Goal: Information Seeking & Learning: Understand process/instructions

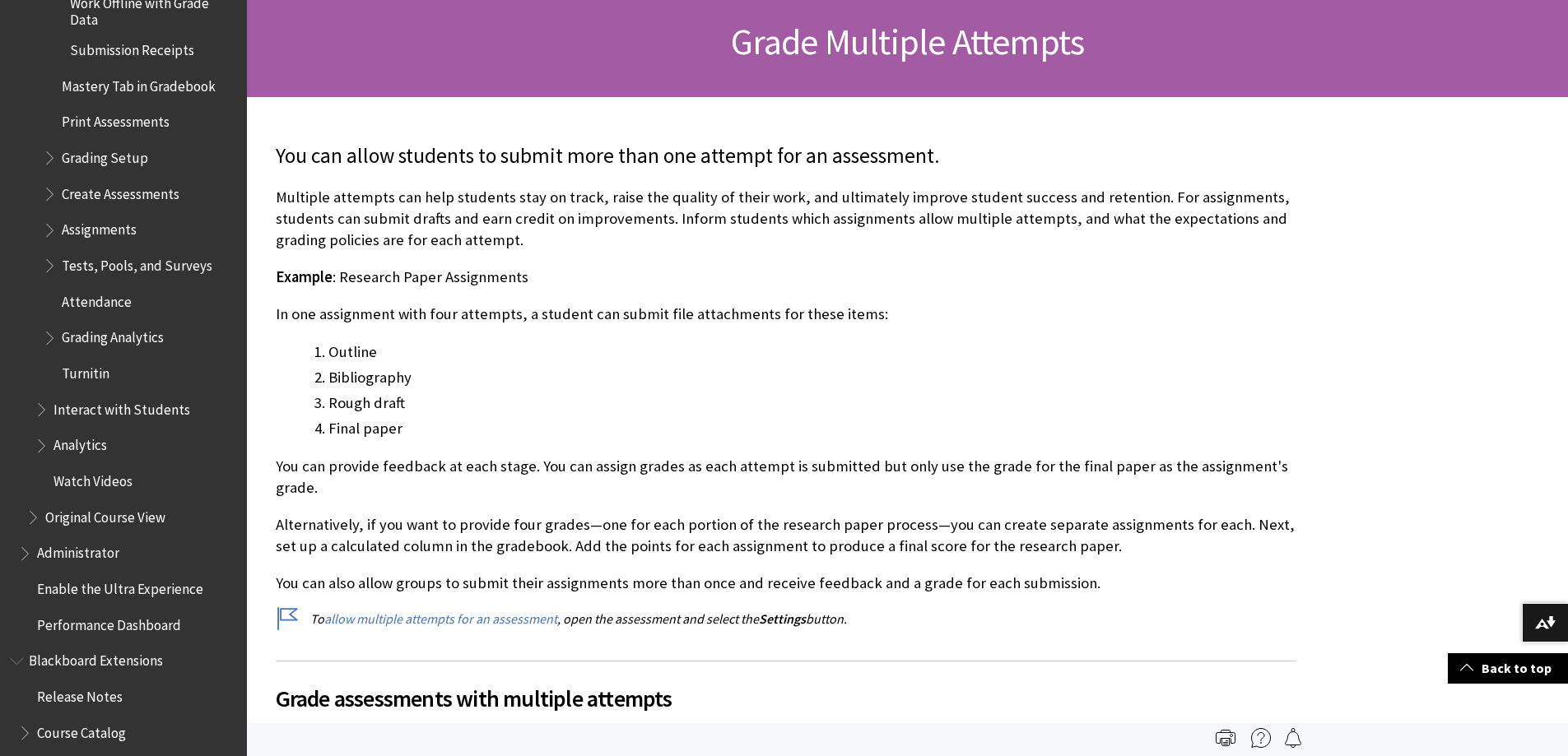
scroll to position [3098, 0]
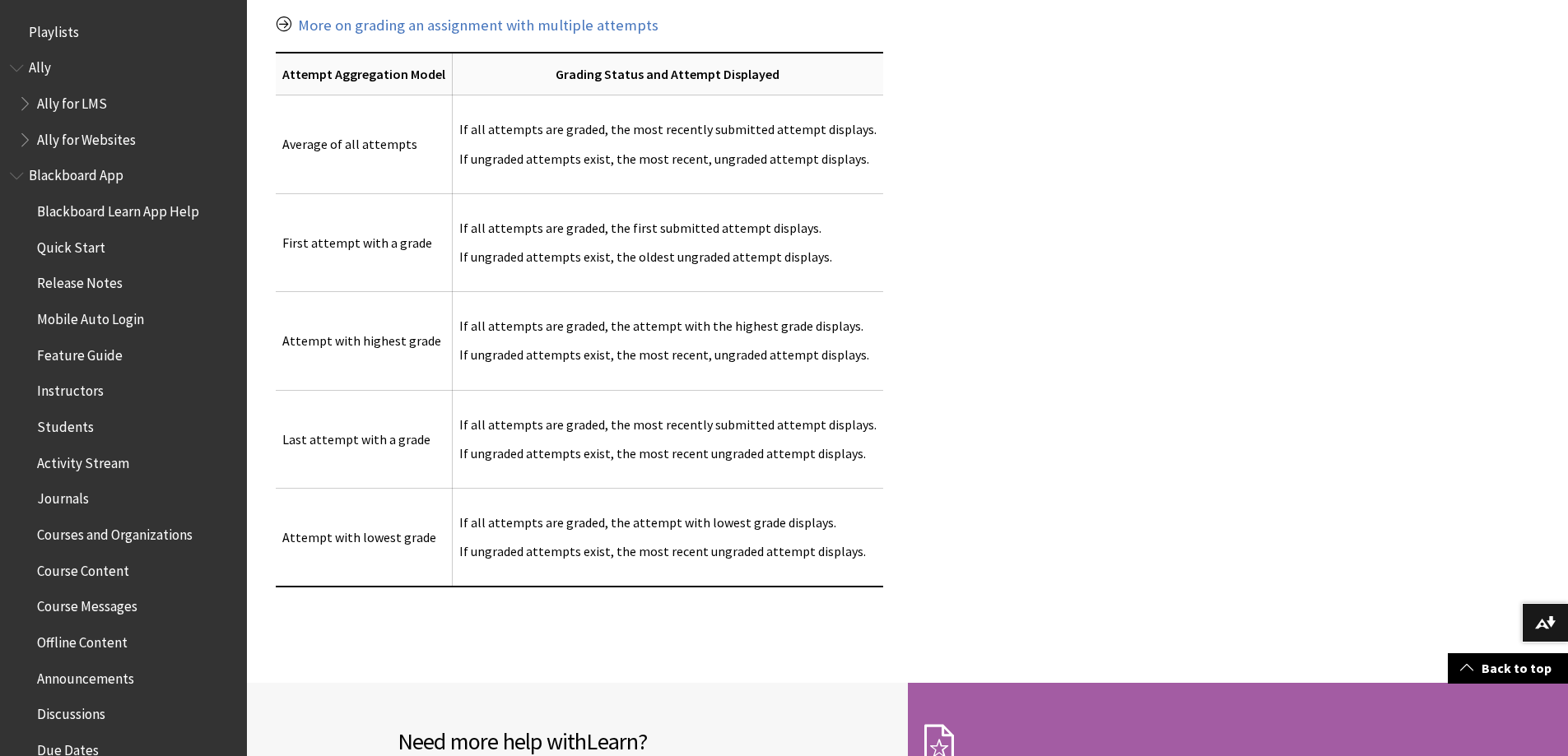
scroll to position [2139, 0]
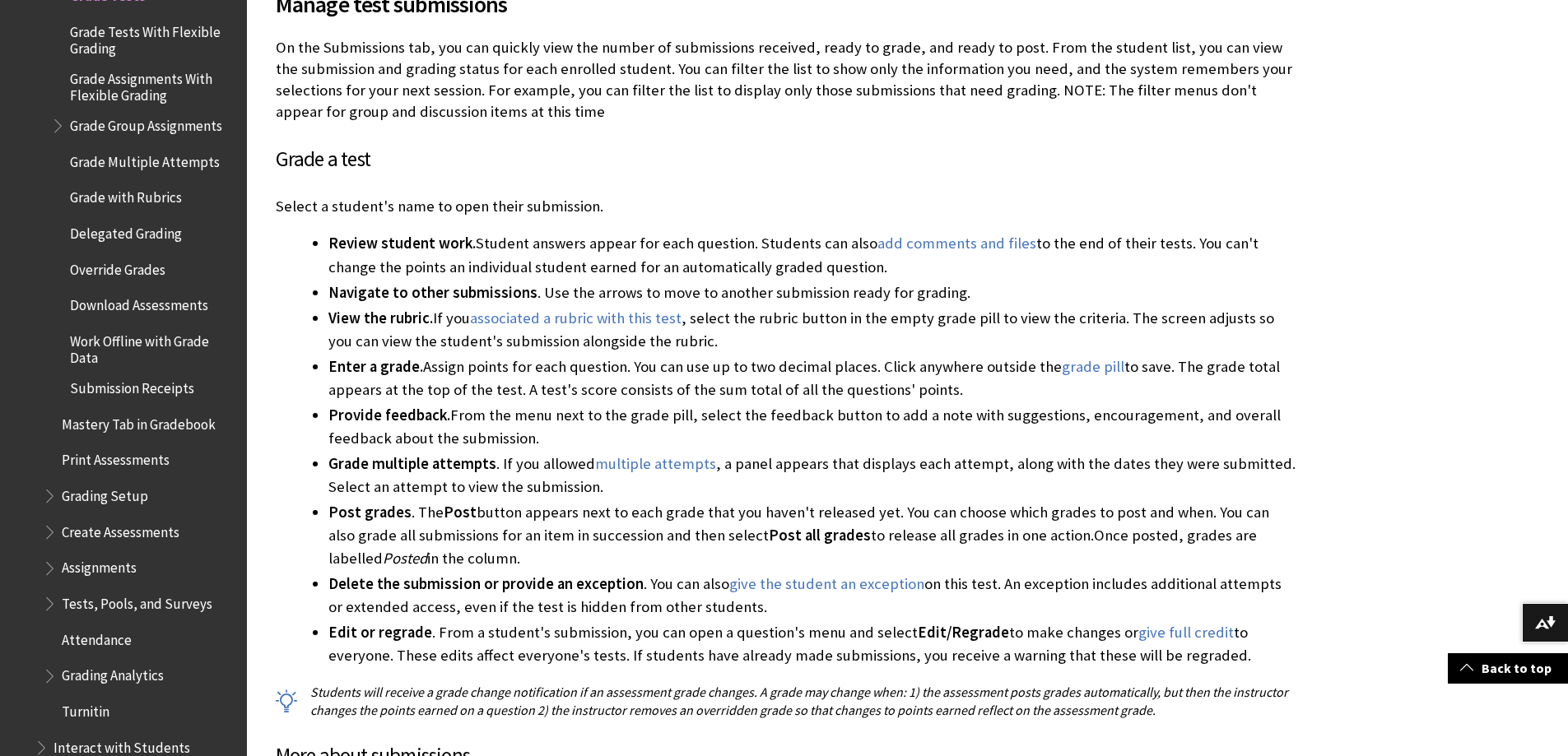
scroll to position [2767, 0]
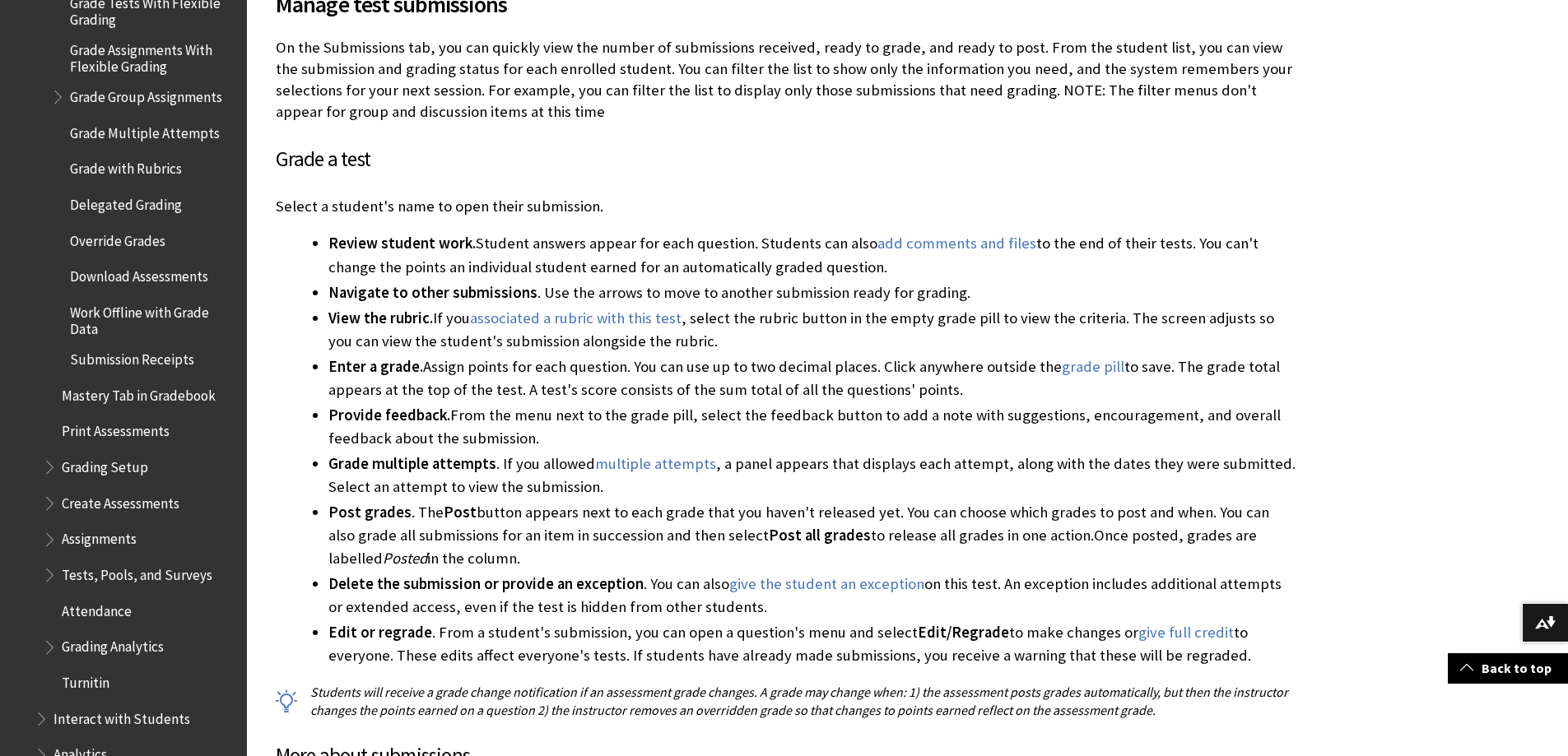
click at [131, 454] on span "Grading Setup" at bounding box center [105, 464] width 87 height 22
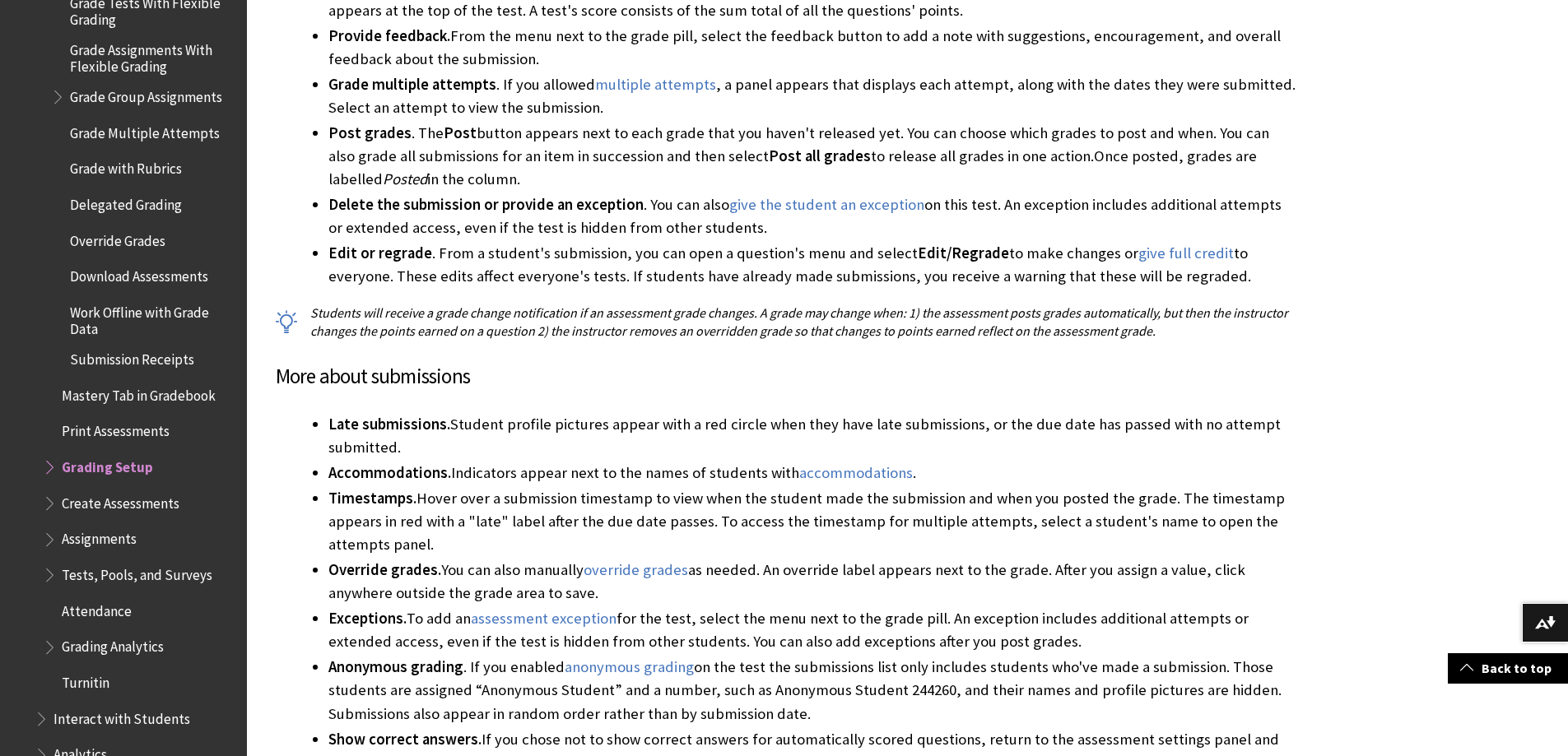
scroll to position [2468, 0]
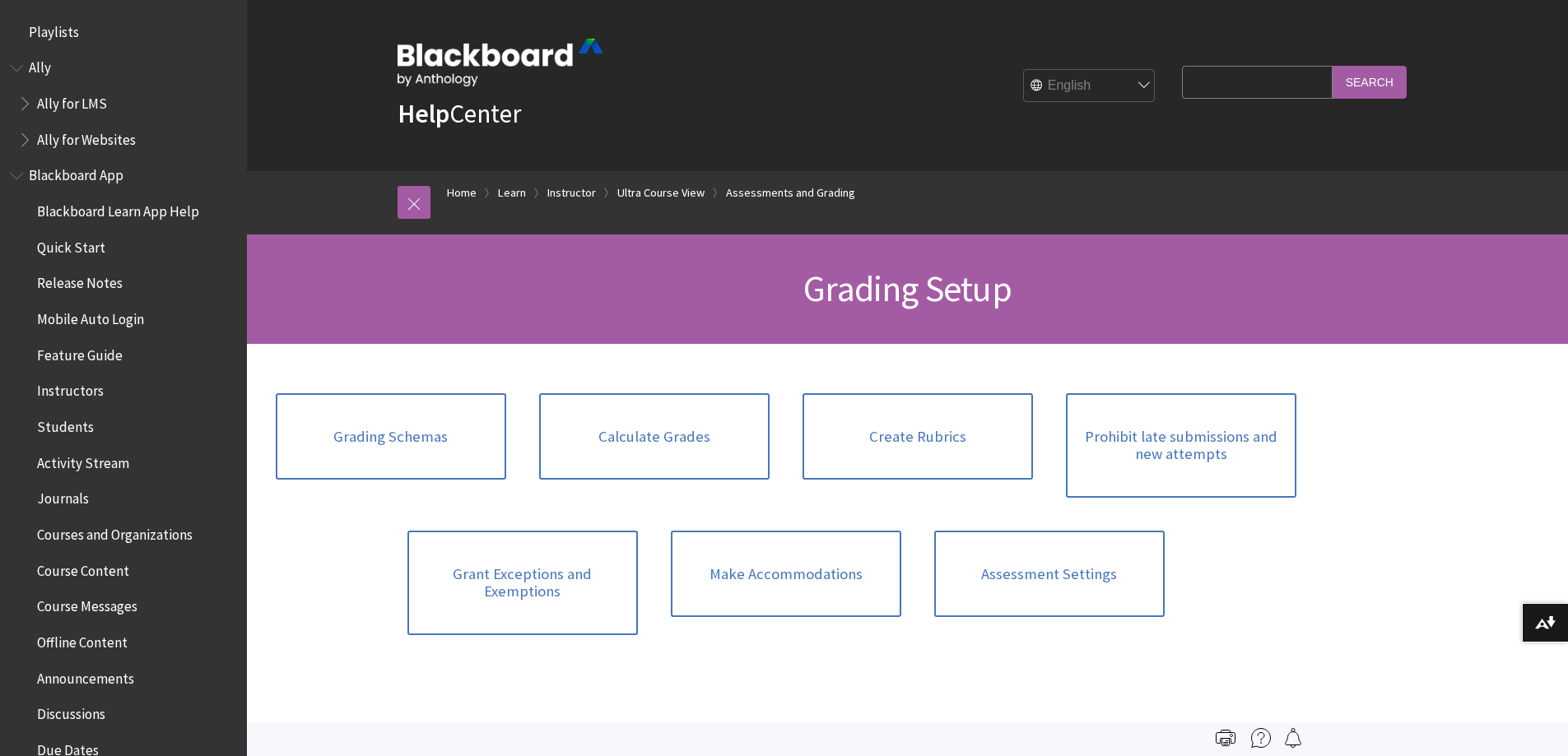
scroll to position [2505, 0]
